Goal: Task Accomplishment & Management: Manage account settings

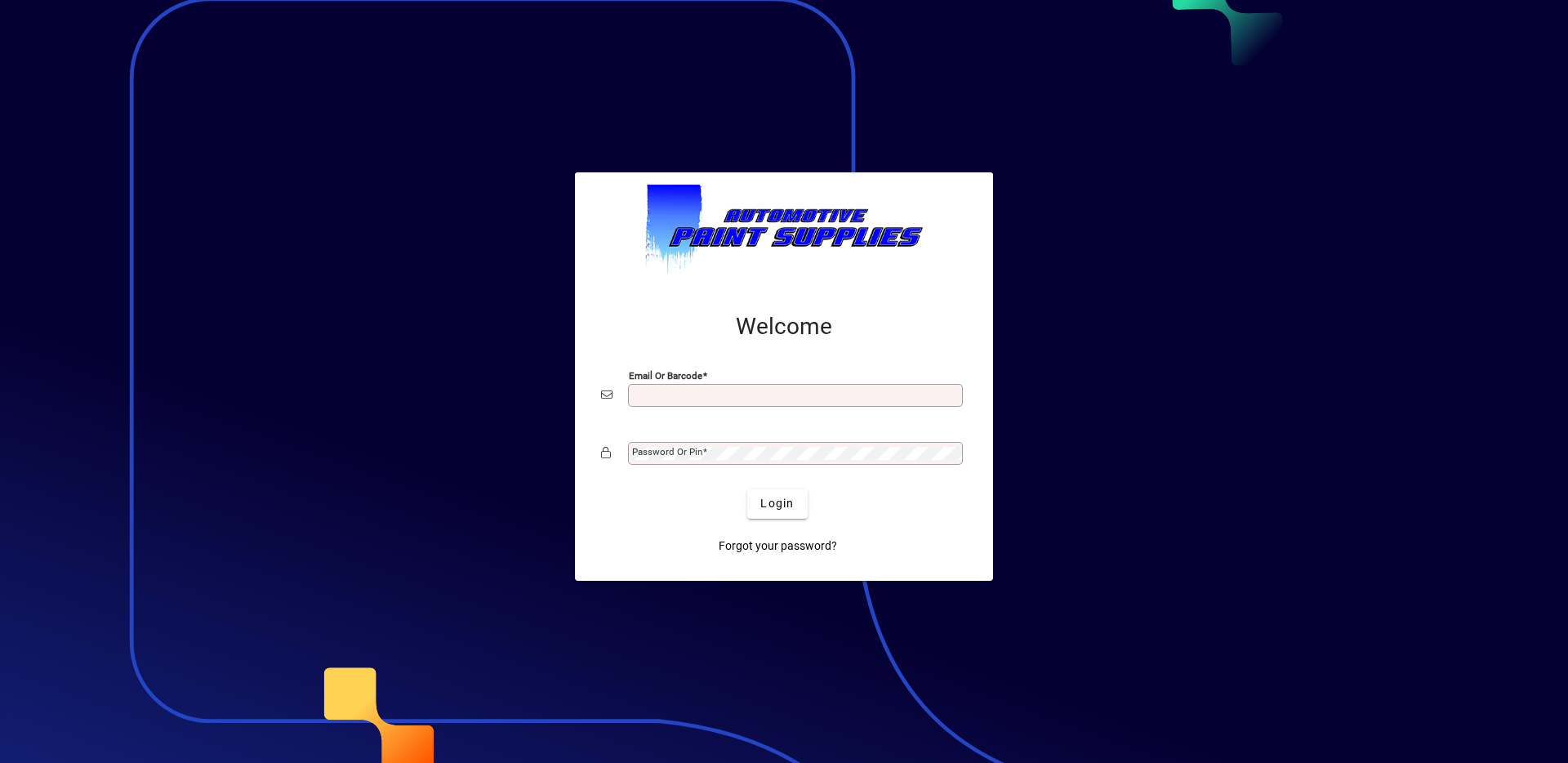
click at [779, 397] on input "Email or Barcode" at bounding box center [796, 395] width 330 height 13
type input "**********"
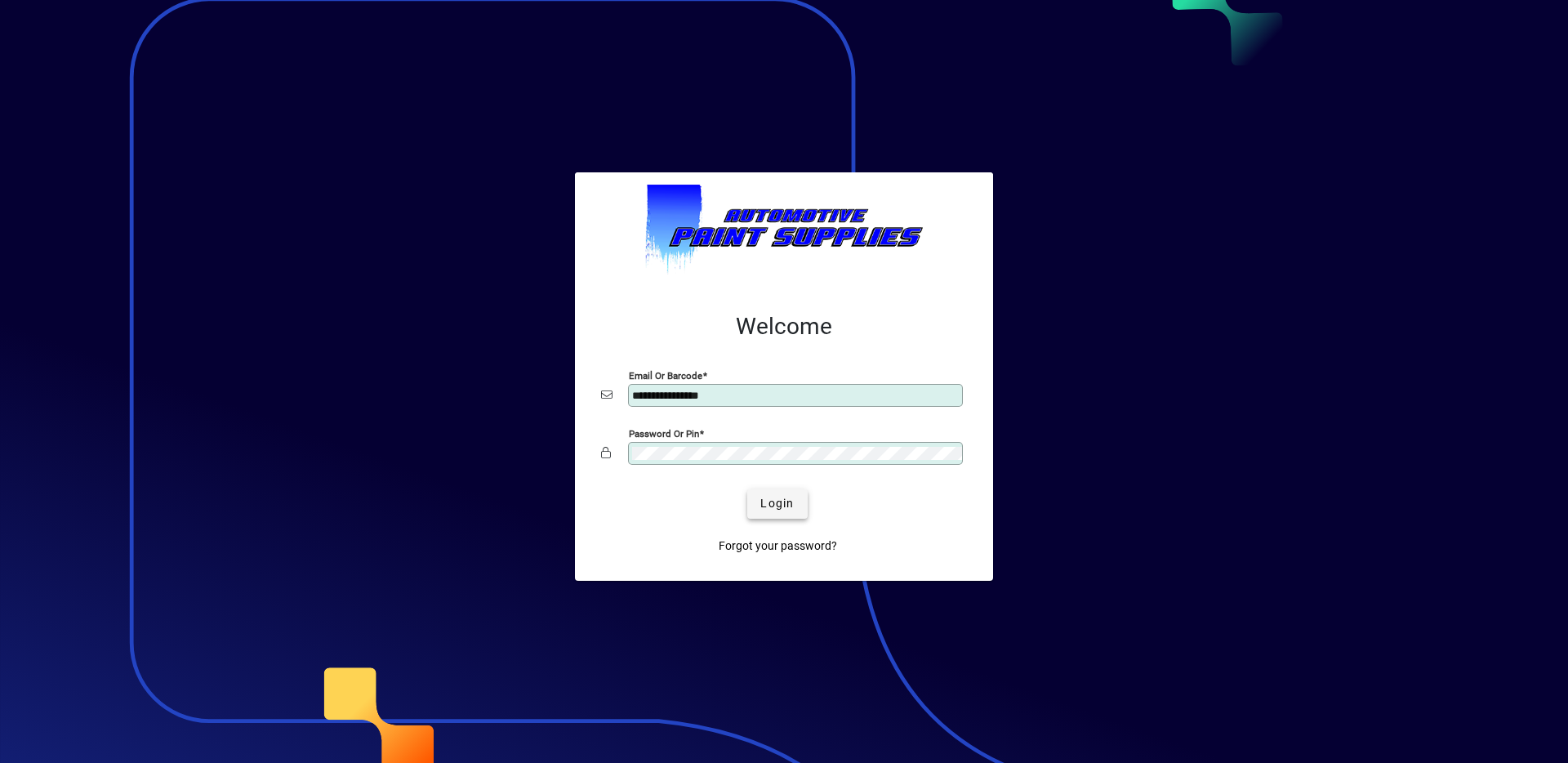
click at [779, 510] on span "Login" at bounding box center [777, 503] width 34 height 17
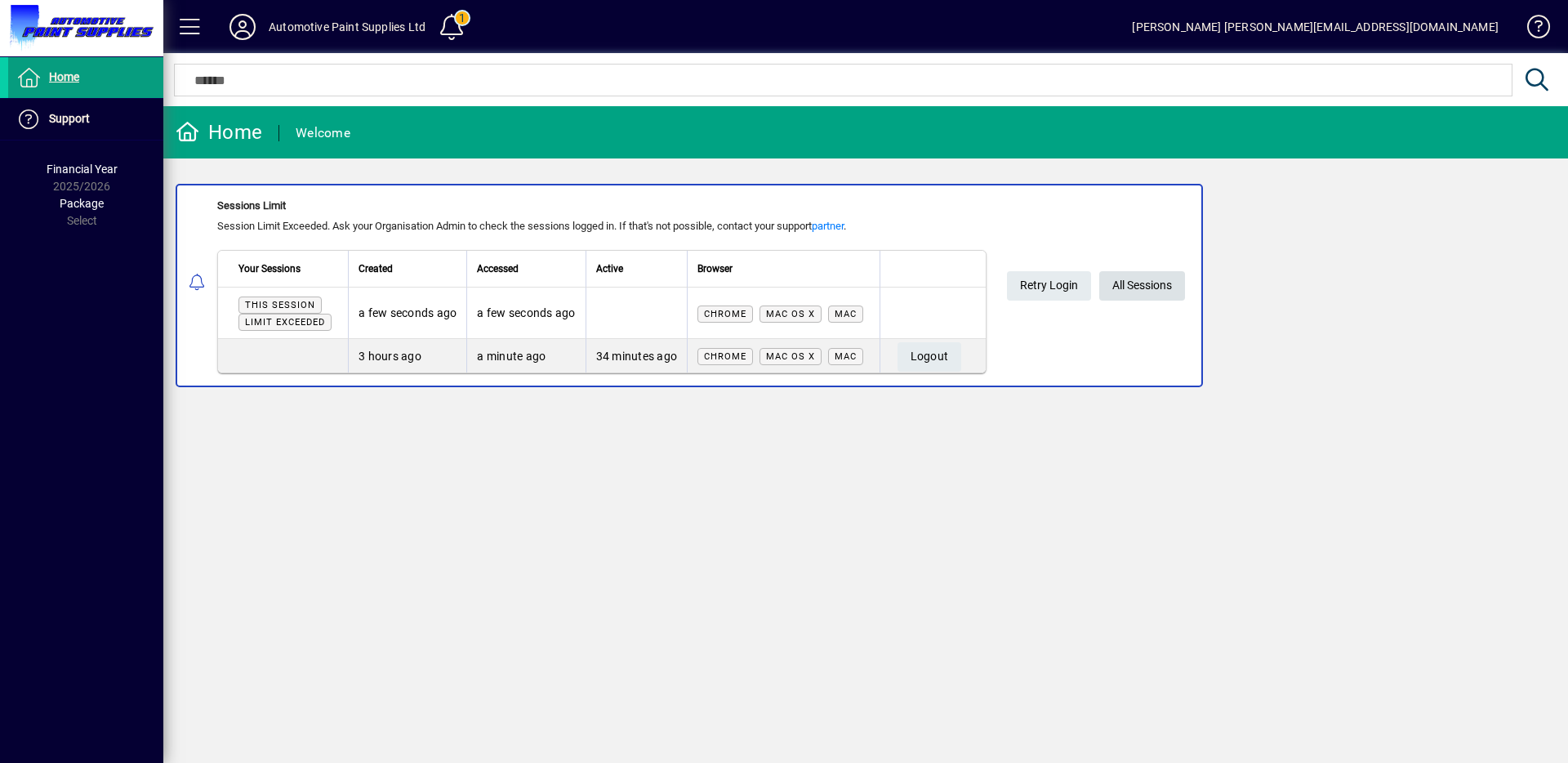
click at [1146, 283] on span "All Sessions" at bounding box center [1142, 285] width 60 height 27
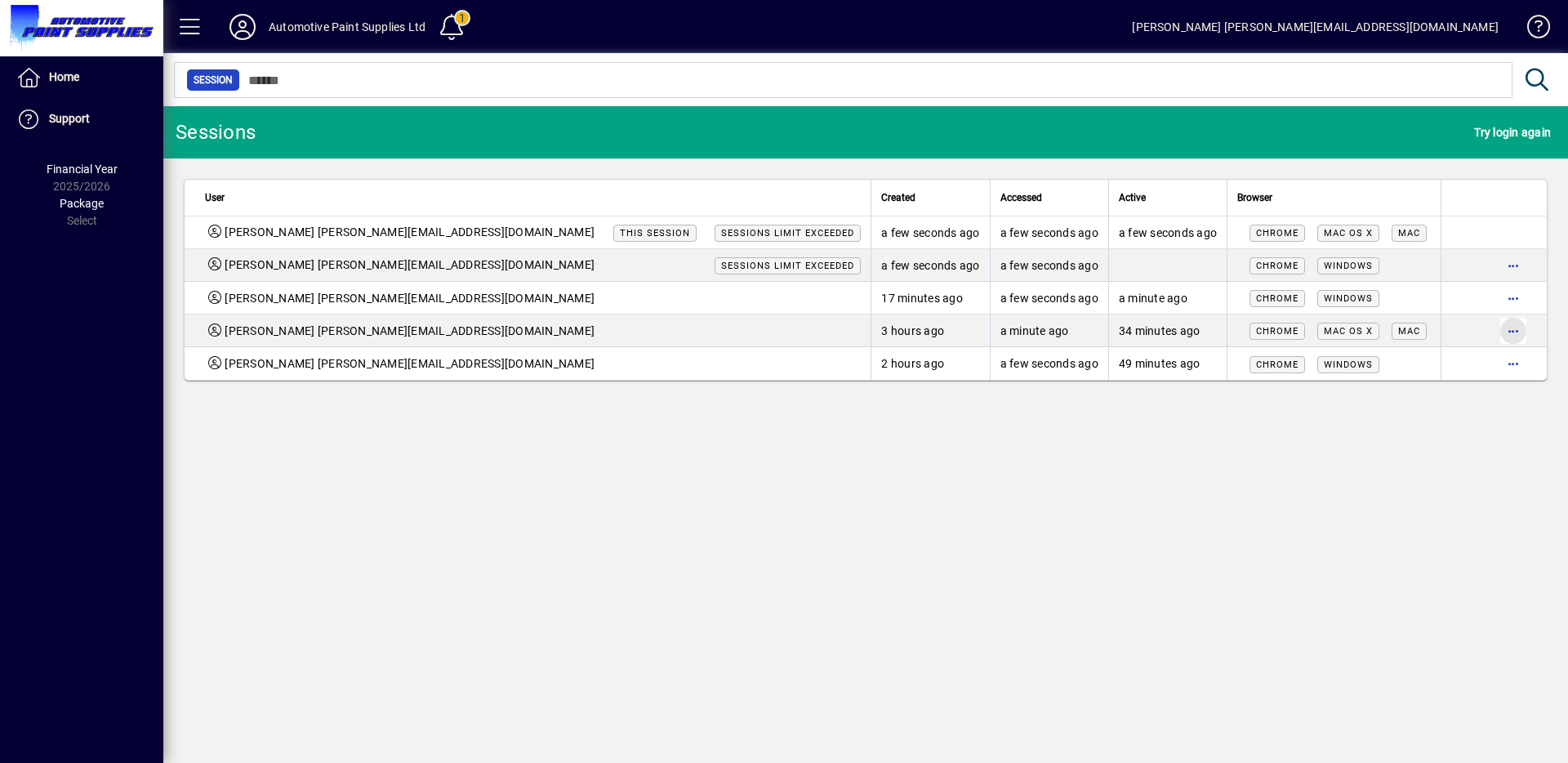
click at [1510, 331] on span "button" at bounding box center [1514, 331] width 39 height 39
click at [1423, 373] on span "Logout" at bounding box center [1444, 365] width 137 height 20
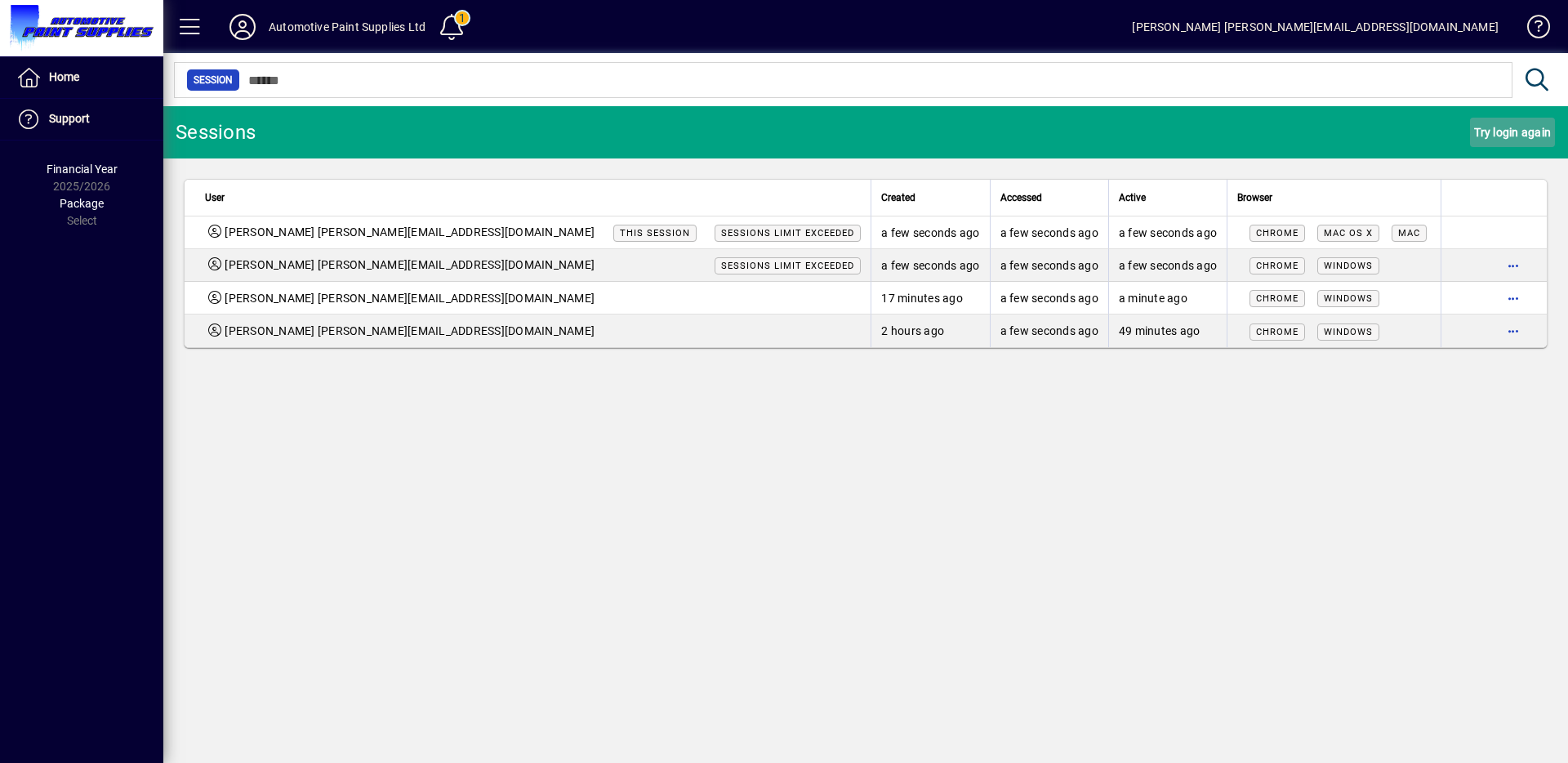
click at [1502, 136] on span "Try login again" at bounding box center [1512, 132] width 76 height 26
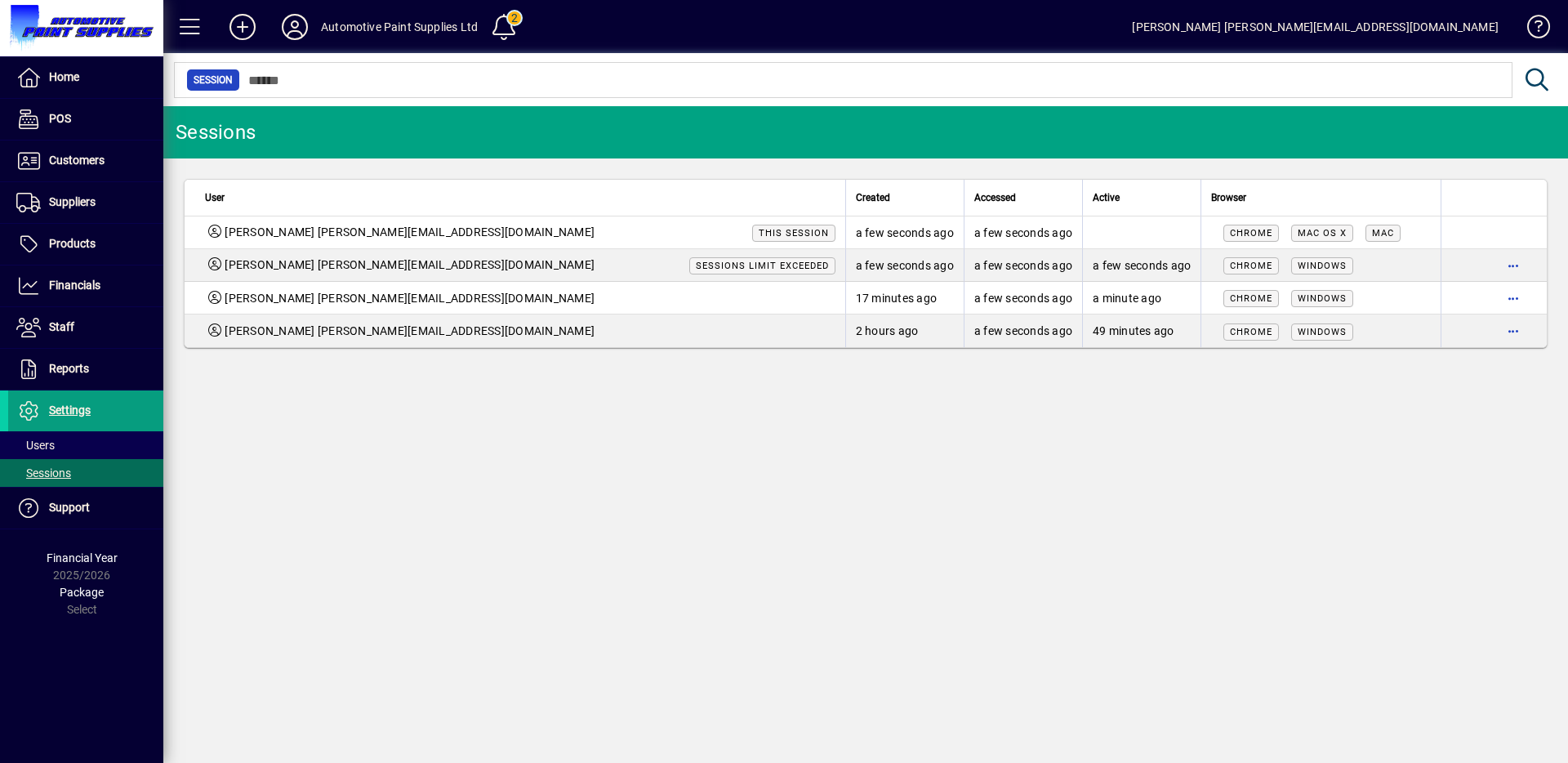
click at [1459, 32] on div "[PERSON_NAME] [PERSON_NAME][EMAIL_ADDRESS][DOMAIN_NAME]" at bounding box center [1315, 27] width 367 height 26
click at [116, 86] on span at bounding box center [85, 78] width 155 height 39
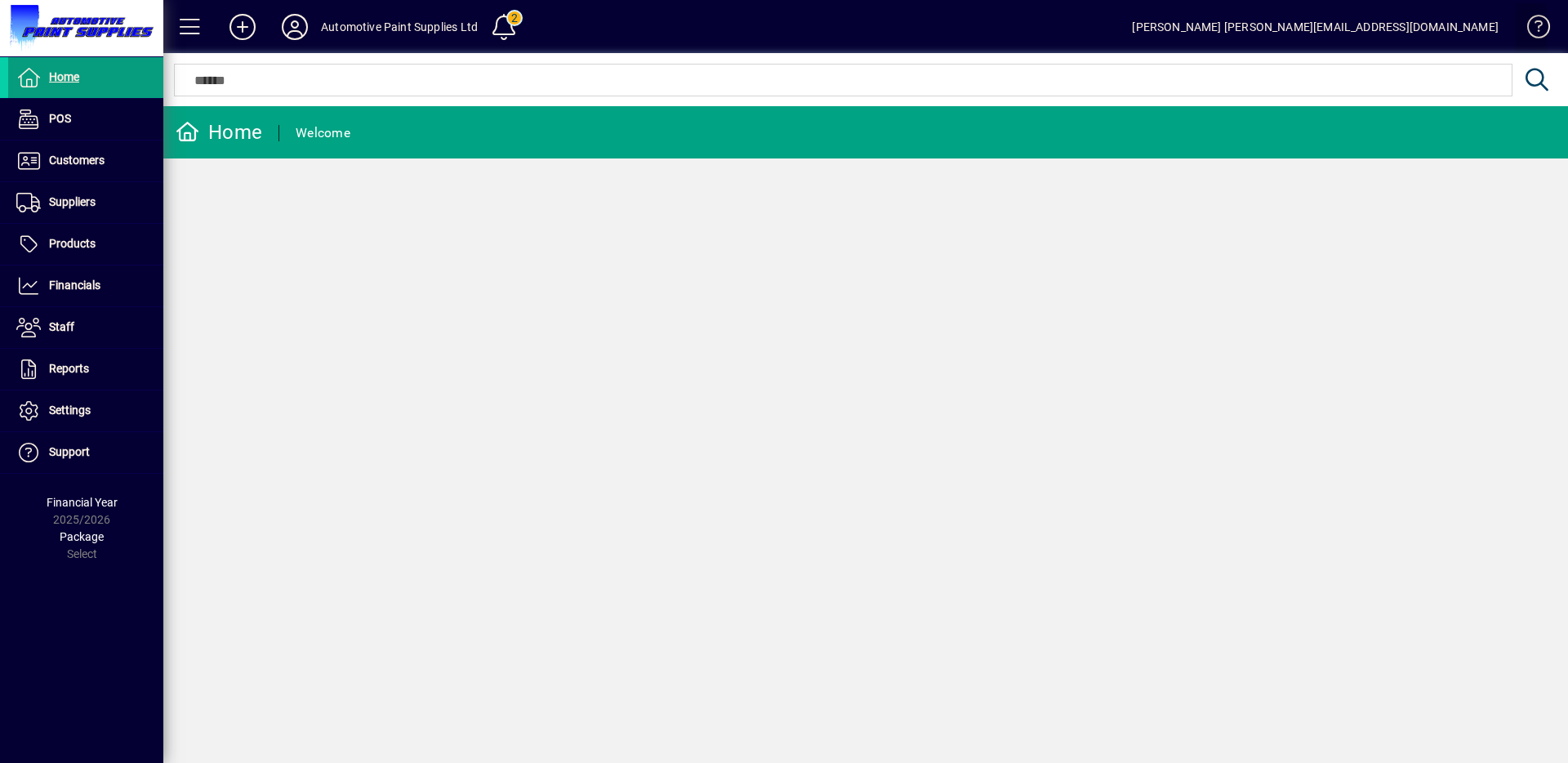
click at [1540, 25] on span at bounding box center [1531, 30] width 39 height 39
click at [1382, 30] on div "[PERSON_NAME] [PERSON_NAME][EMAIL_ADDRESS][DOMAIN_NAME]" at bounding box center [1315, 27] width 367 height 26
click at [68, 80] on span "Home" at bounding box center [64, 76] width 30 height 13
click at [172, 23] on span at bounding box center [191, 27] width 39 height 39
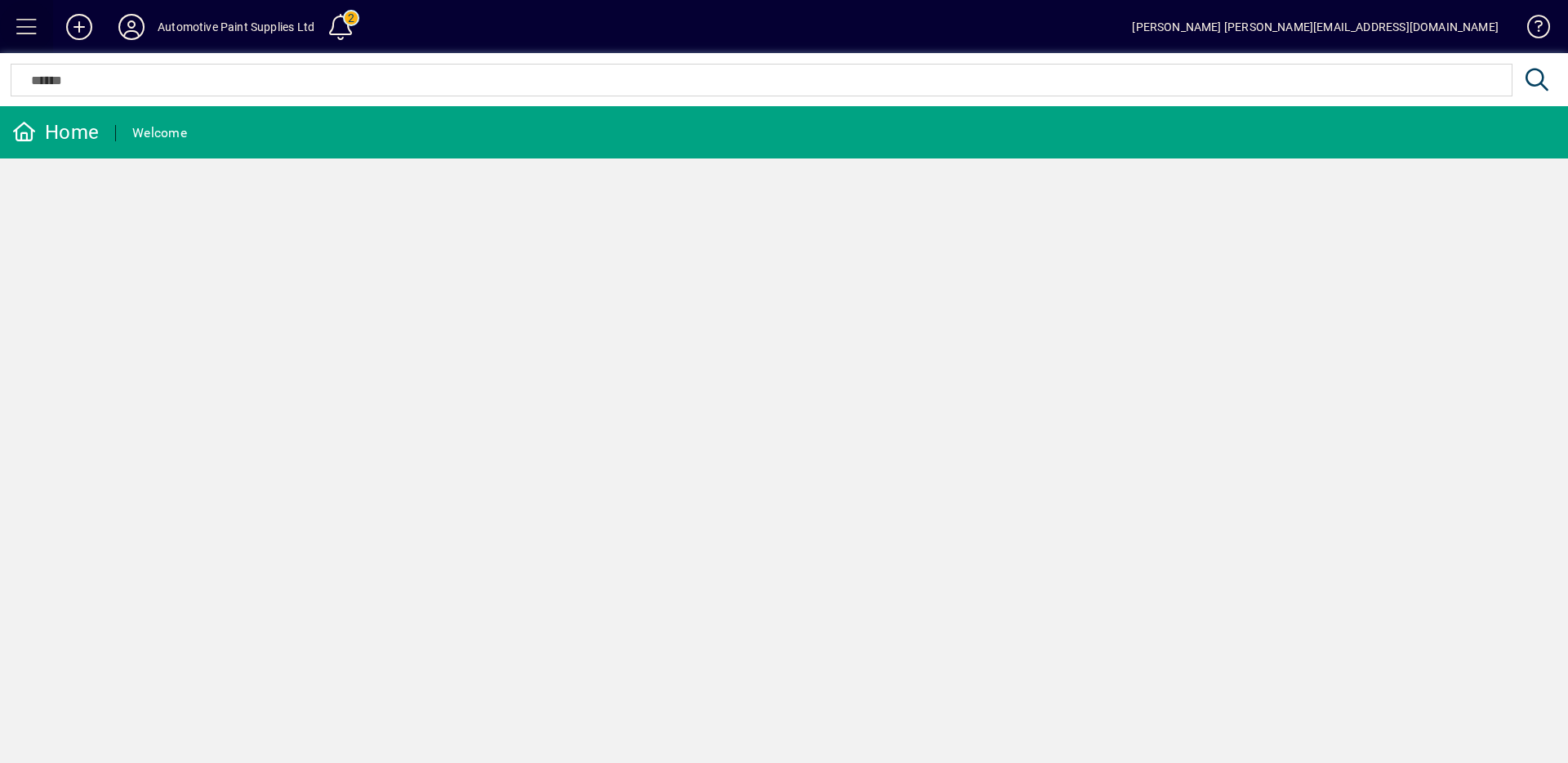
click at [25, 22] on span at bounding box center [27, 27] width 39 height 39
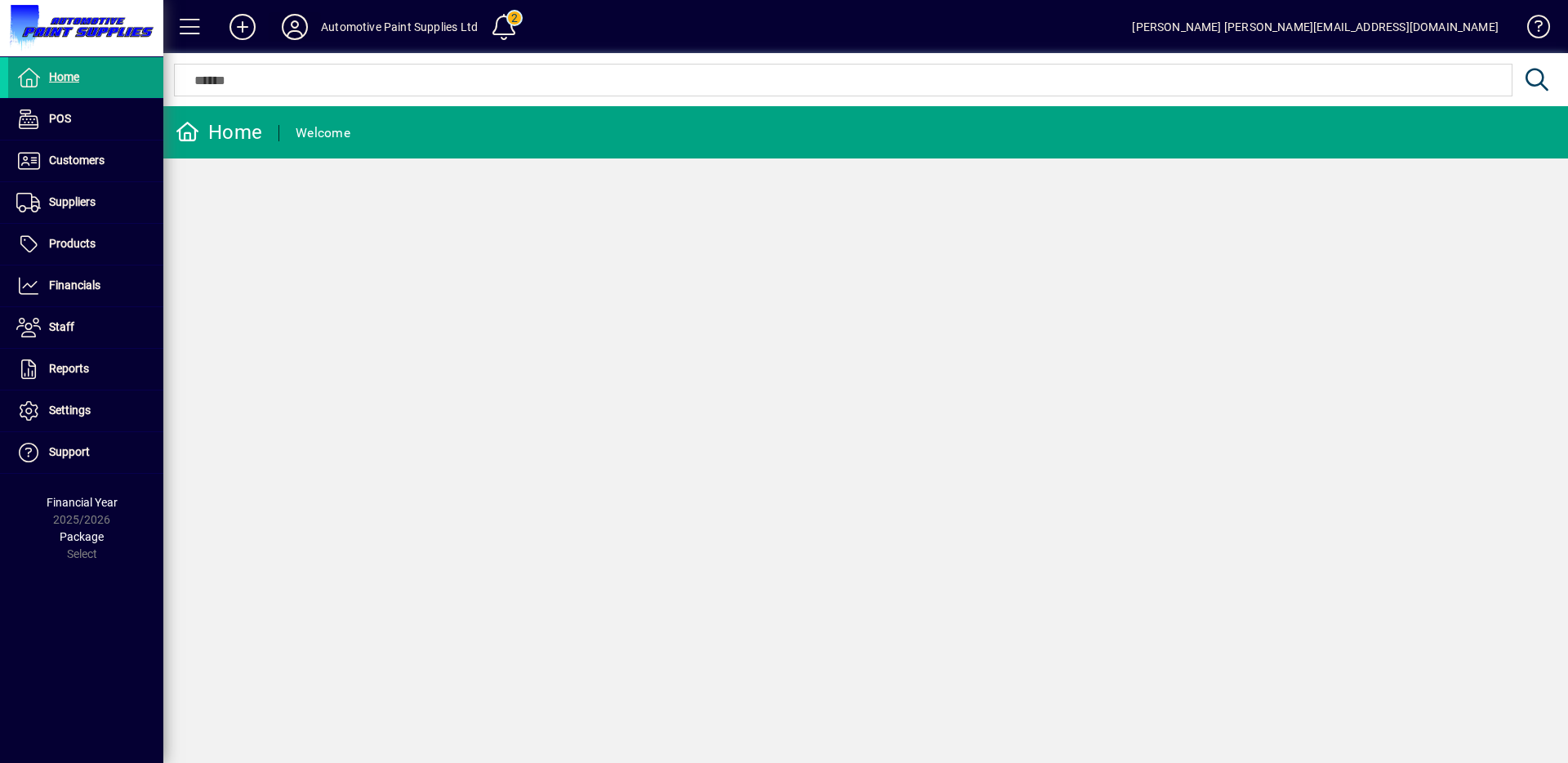
click at [288, 27] on icon at bounding box center [295, 27] width 33 height 26
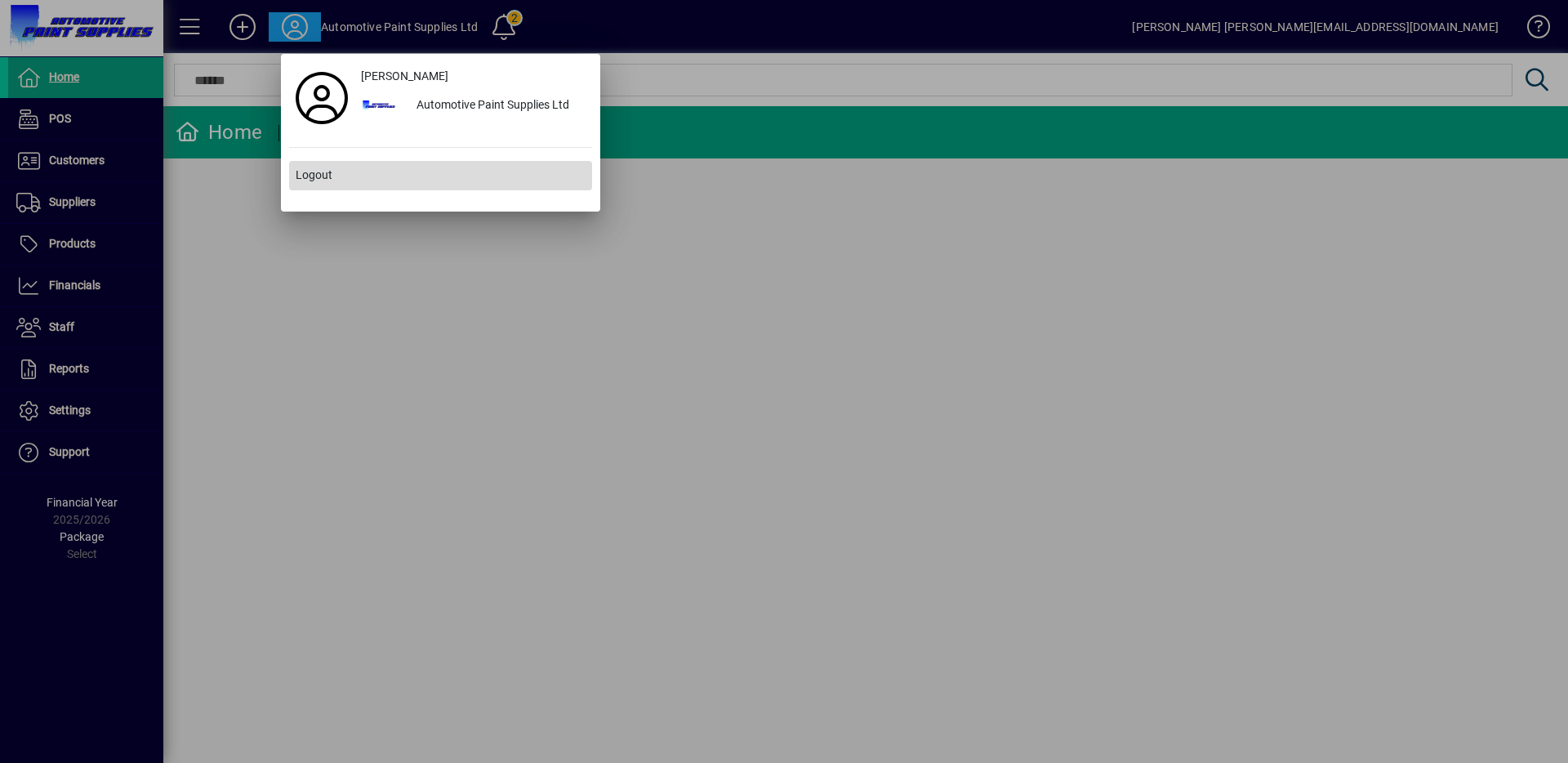
click at [314, 176] on span "Logout" at bounding box center [314, 175] width 37 height 17
